Goal: Task Accomplishment & Management: Complete application form

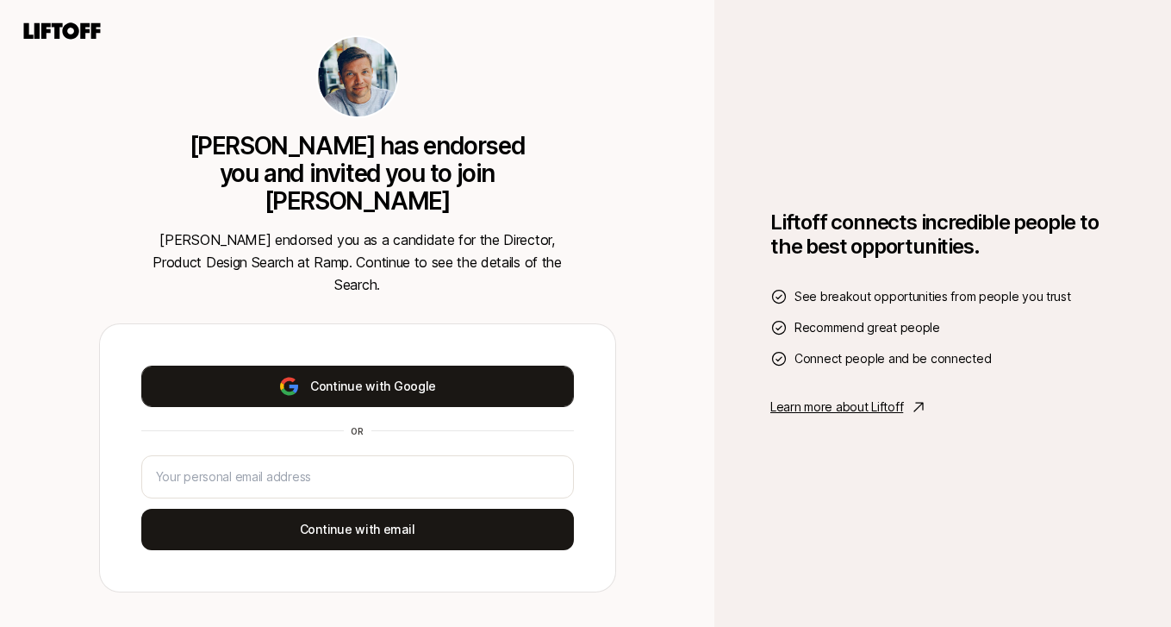
click at [436, 365] on button "Continue with Google" at bounding box center [357, 385] width 433 height 41
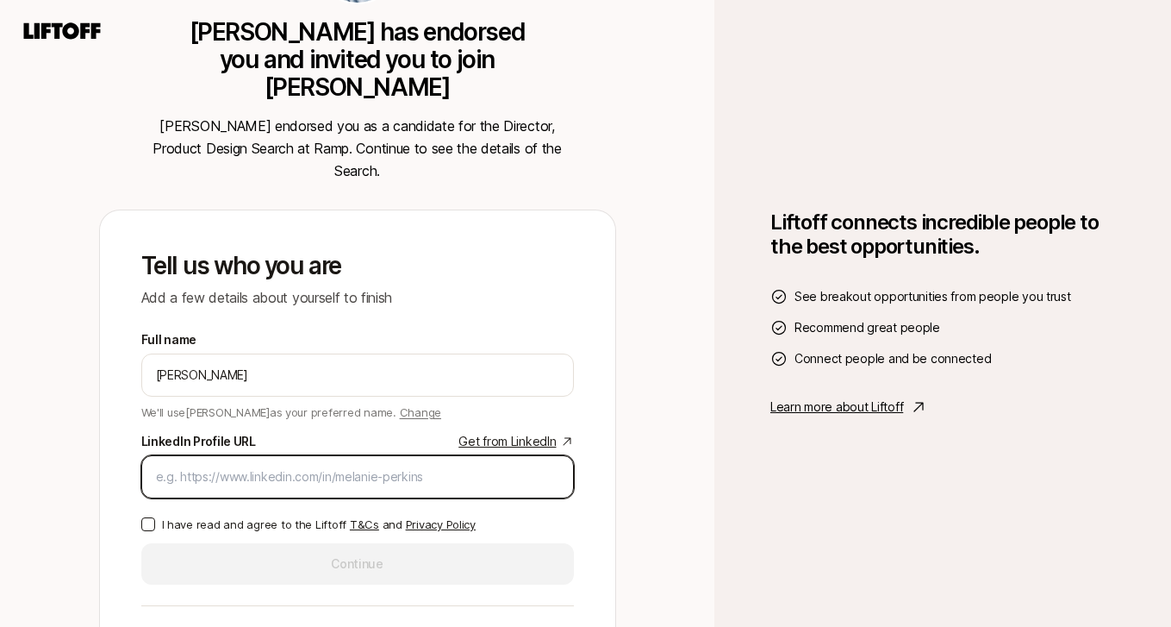
paste input "[URL][DOMAIN_NAME]"
type input "[URL][DOMAIN_NAME]"
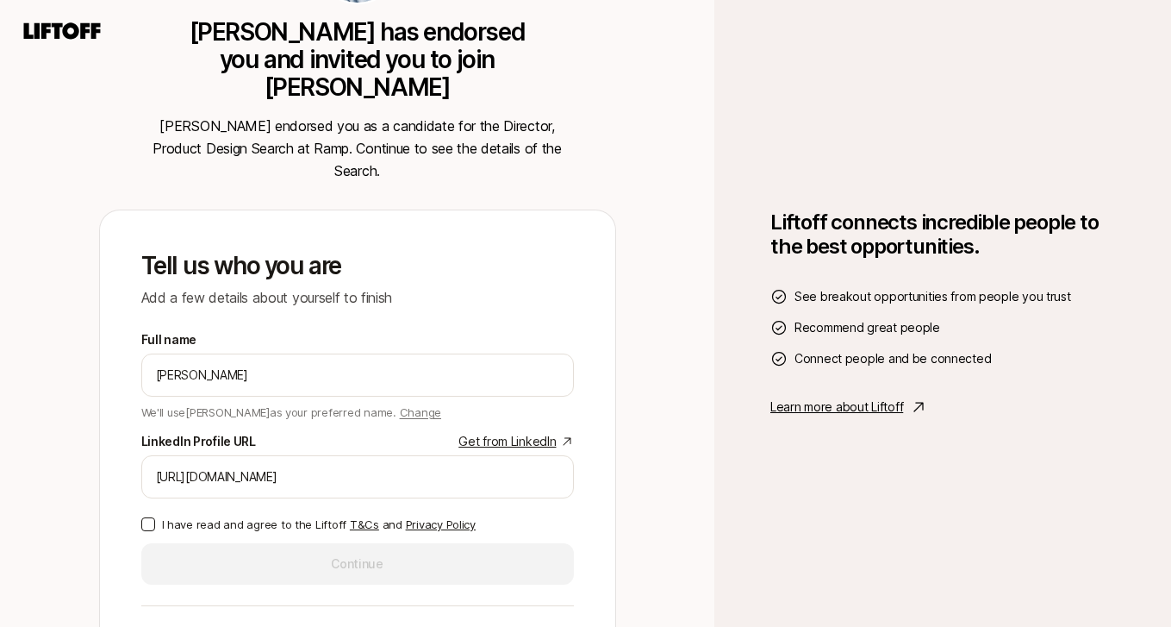
click at [152, 517] on button "I have read and agree to the Liftoff T&Cs and Privacy Policy" at bounding box center [148, 524] width 14 height 14
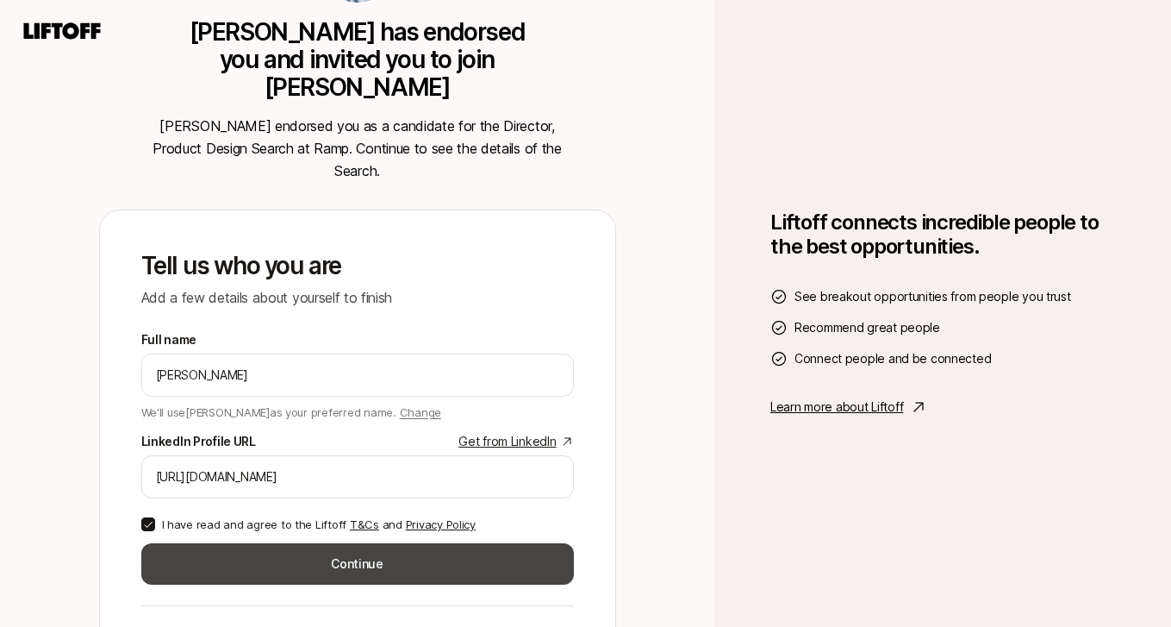
click at [378, 543] on button "Continue" at bounding box center [357, 563] width 433 height 41
